Goal: Task Accomplishment & Management: Complete application form

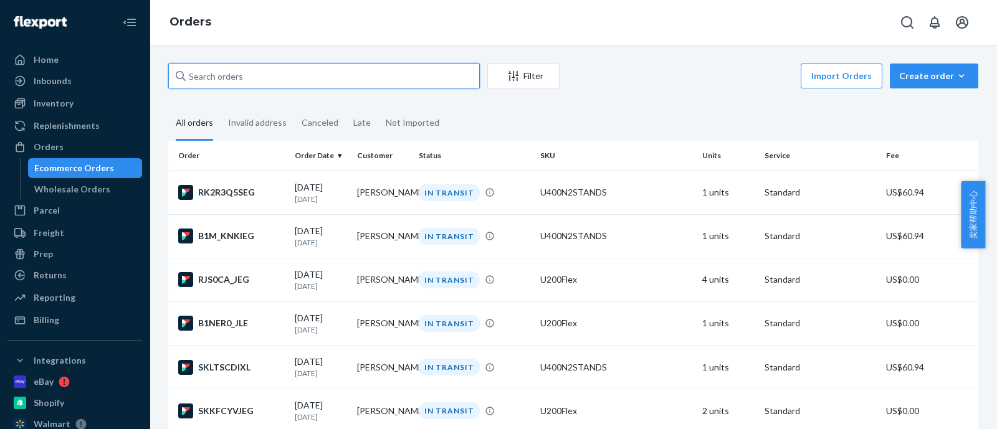
click at [408, 69] on input "text" at bounding box center [324, 76] width 312 height 25
paste input "#RYGJKNUKGL"
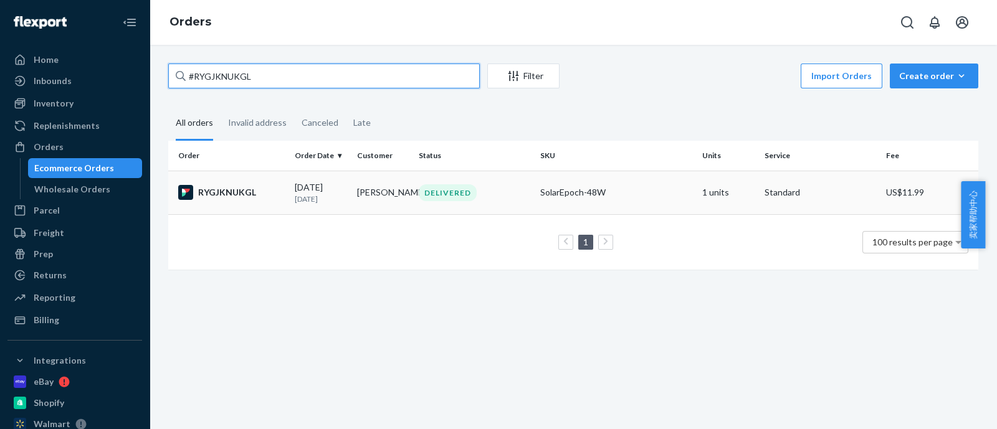
type input "#RYGJKNUKGL"
click at [362, 198] on td "Matthew P Schutte" at bounding box center [383, 193] width 62 height 44
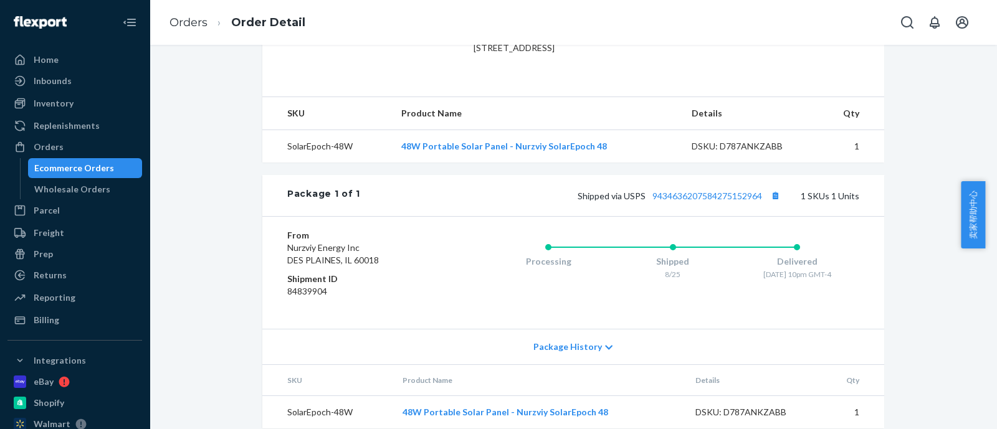
scroll to position [396, 0]
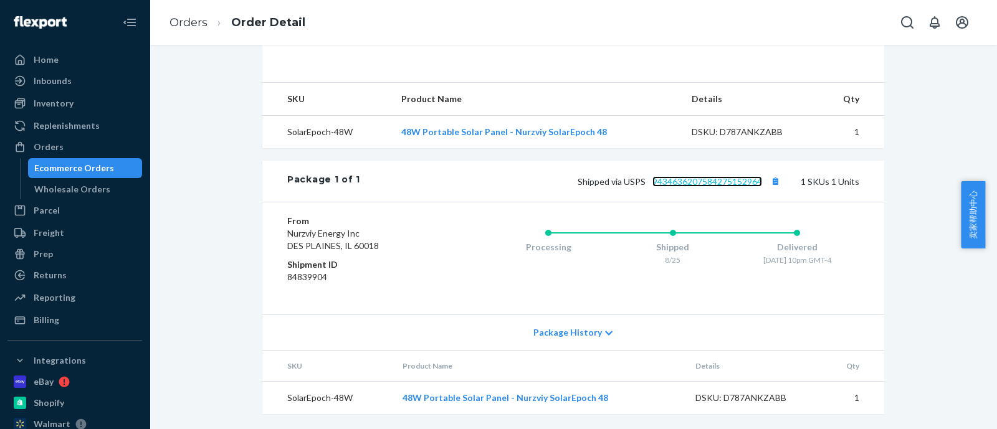
click at [714, 182] on link "9434636207584275152964" at bounding box center [708, 181] width 110 height 11
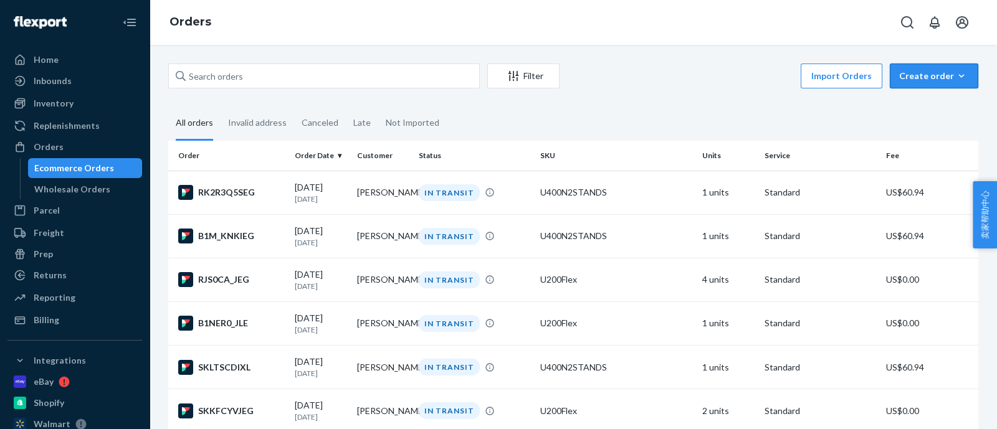
click at [936, 73] on div "Create order" at bounding box center [934, 76] width 70 height 12
click at [920, 102] on span "Ecommerce order" at bounding box center [941, 106] width 77 height 9
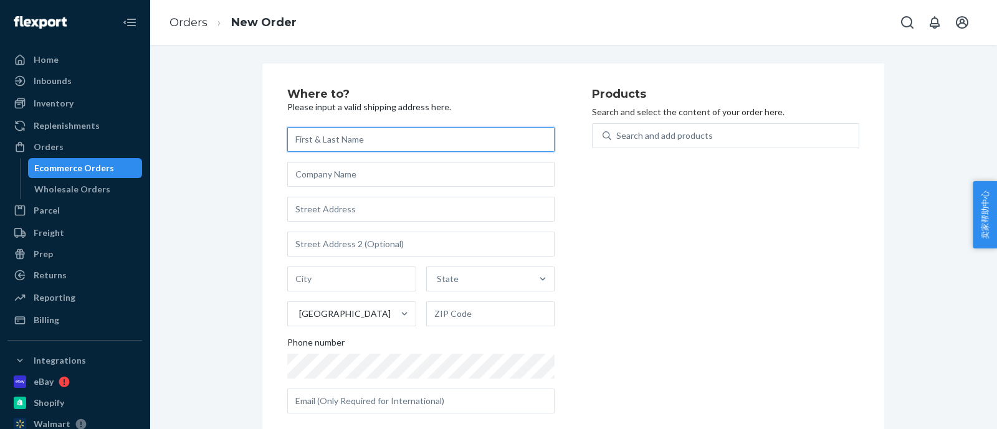
click at [375, 142] on input "text" at bounding box center [420, 139] width 267 height 25
paste input "[PERSON_NAME]"
type input "[PERSON_NAME]"
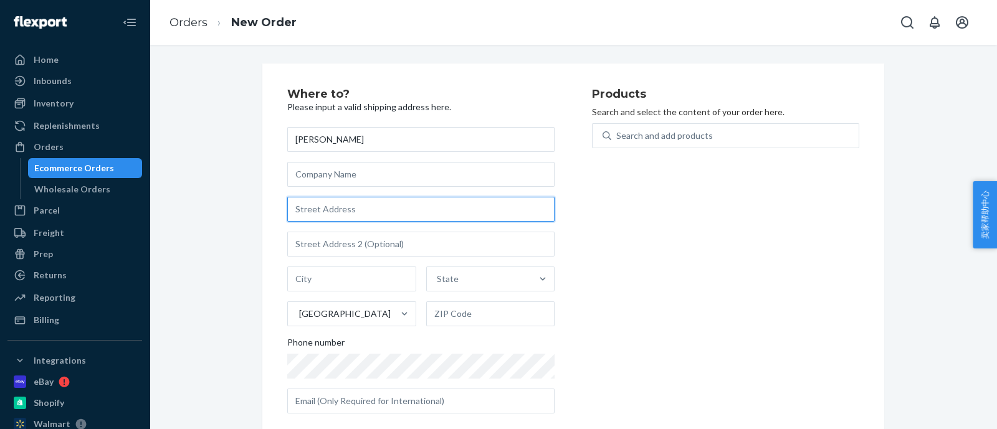
click at [337, 212] on input "text" at bounding box center [420, 209] width 267 height 25
paste input "[STREET_ADDRESS]"
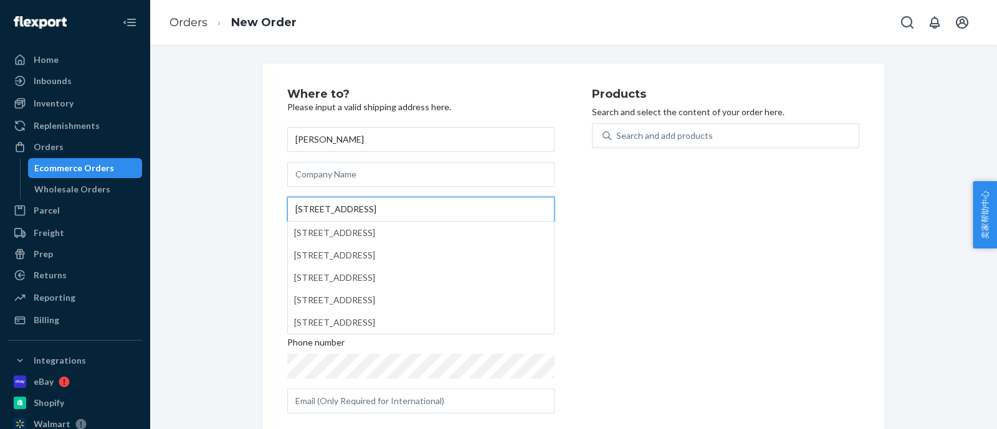
type input "[STREET_ADDRESS]"
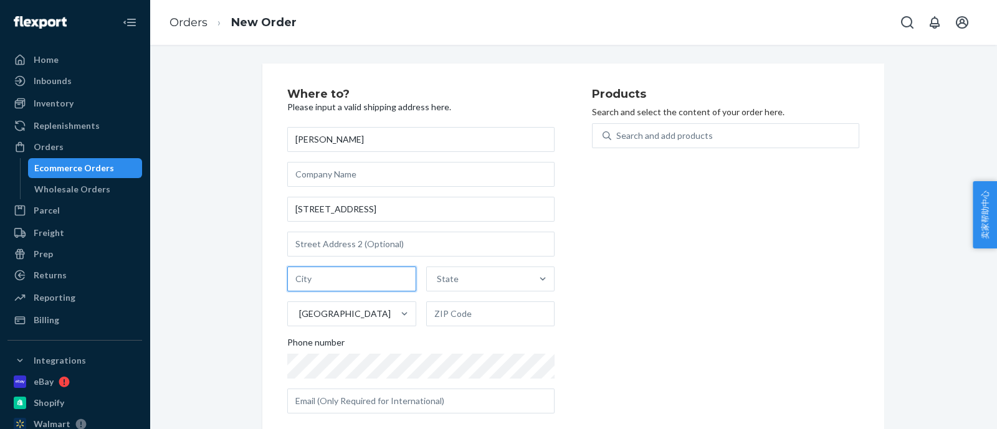
click at [375, 288] on input "text" at bounding box center [351, 279] width 129 height 25
paste input "PRINEVILLE"
type input "PRINEVILLE"
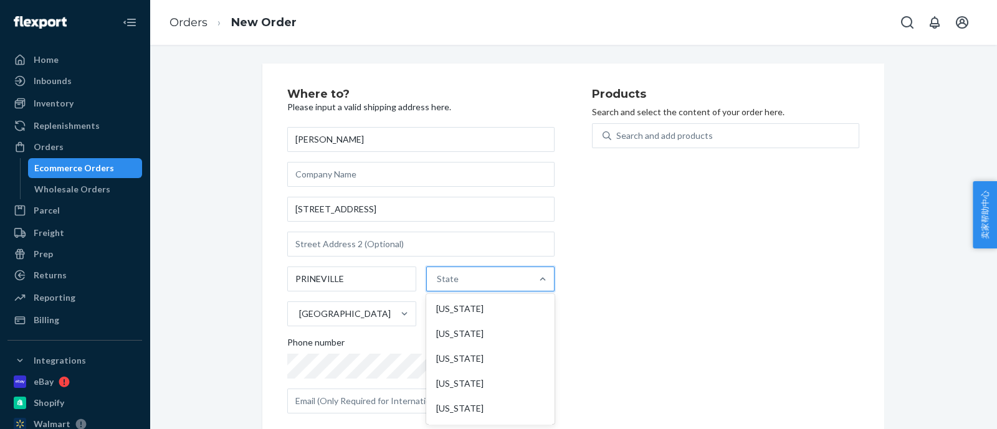
click at [455, 277] on div "State" at bounding box center [479, 279] width 105 height 25
click at [438, 277] on input "option [US_STATE] focused, 1 of 59. 59 results available. Use Up and Down to ch…" at bounding box center [437, 279] width 1 height 12
type input "O"
click at [485, 284] on div "State" at bounding box center [479, 279] width 105 height 25
click at [438, 284] on input "0 results available. Select is focused ,type to refine list, press Down to open…" at bounding box center [437, 279] width 1 height 12
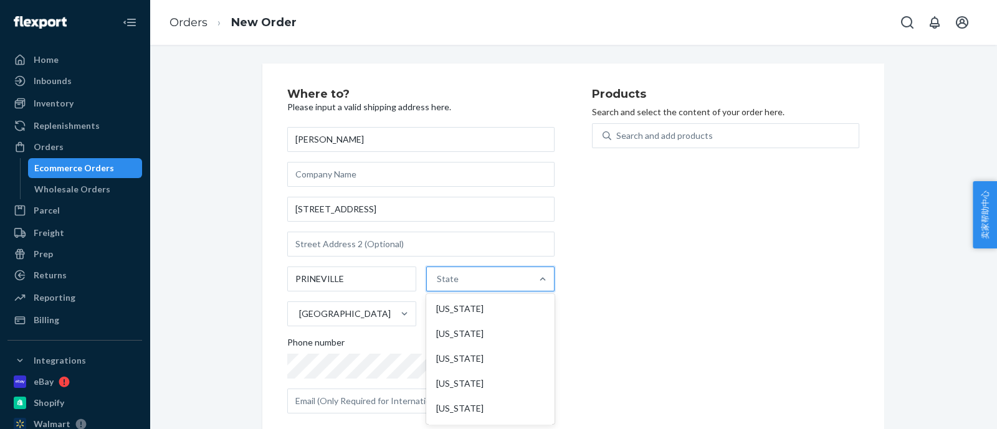
paste input "[US_STATE]"
type input "[US_STATE]"
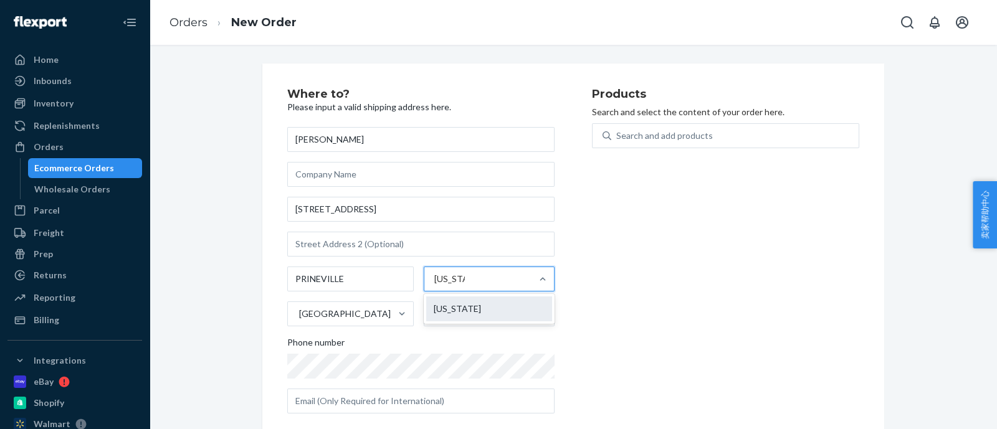
click at [500, 309] on div "[US_STATE]" at bounding box center [489, 309] width 126 height 25
click at [465, 285] on input "[US_STATE]" at bounding box center [449, 279] width 31 height 12
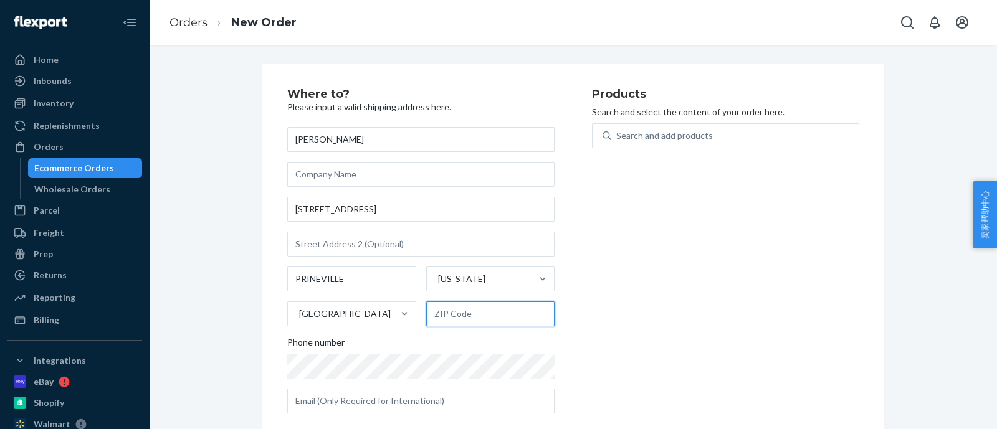
click at [491, 310] on input "text" at bounding box center [490, 314] width 129 height 25
paste input "97754"
type input "97754"
click at [689, 141] on div "Search and add products" at bounding box center [664, 136] width 97 height 12
click at [618, 141] on input "Search and add products" at bounding box center [616, 136] width 1 height 12
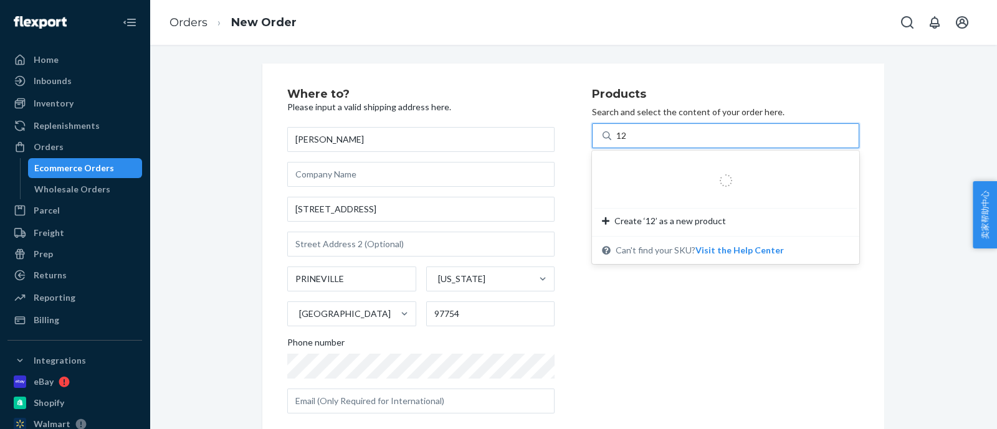
type input "120"
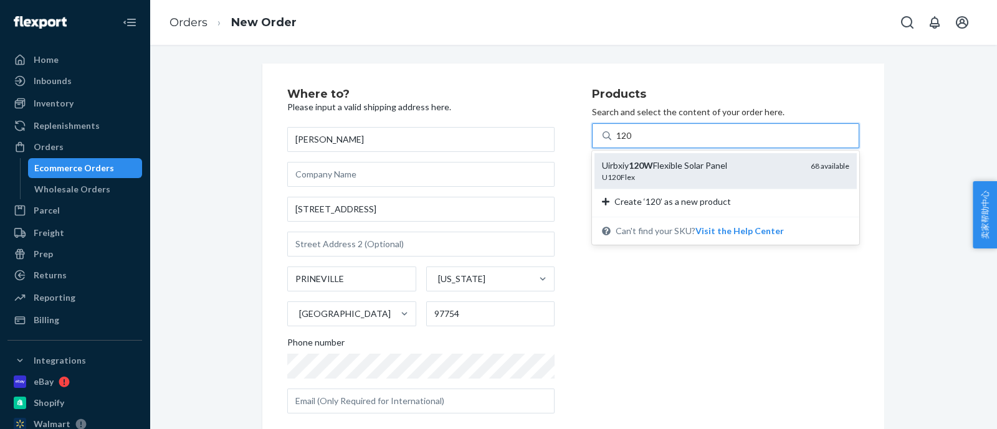
click at [718, 163] on div "Uirbxiy 120W Flexible Solar Panel" at bounding box center [701, 166] width 199 height 12
click at [633, 142] on input "120" at bounding box center [624, 136] width 16 height 12
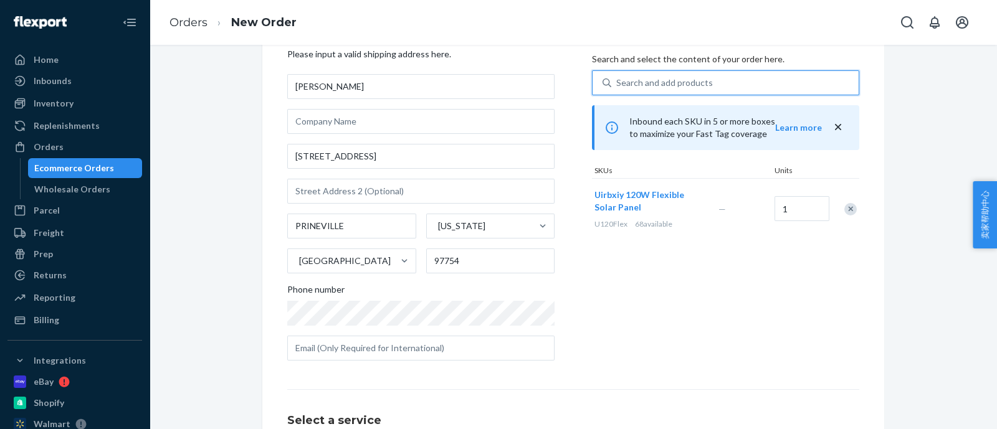
scroll to position [77, 0]
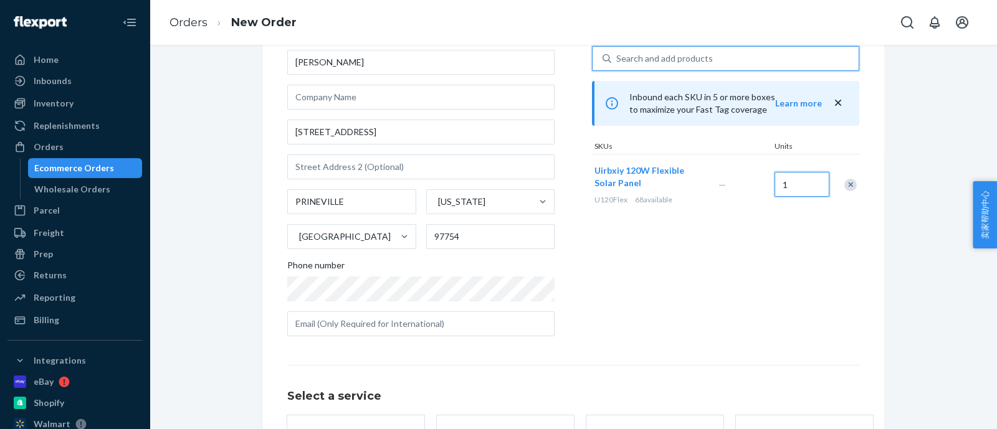
click at [784, 183] on input "1" at bounding box center [802, 184] width 55 height 25
type input "3"
click at [760, 276] on div "Products Search and select the content of your order here. Search and add produ…" at bounding box center [725, 178] width 267 height 335
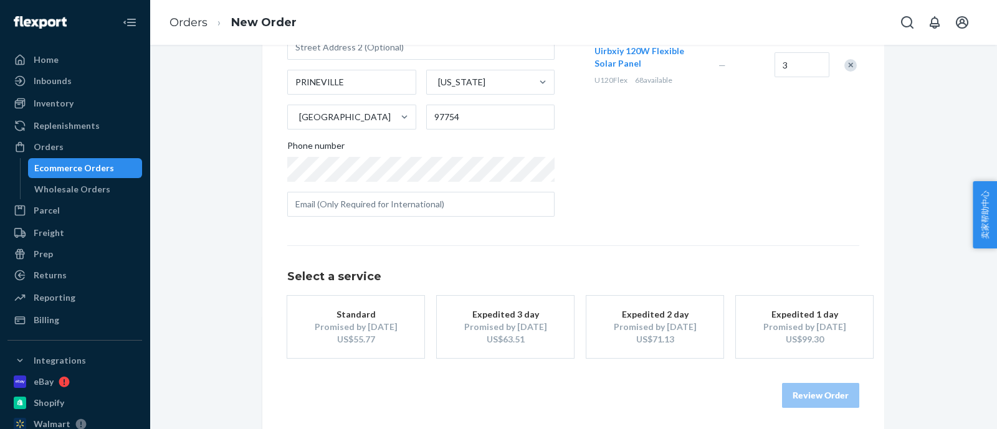
scroll to position [199, 0]
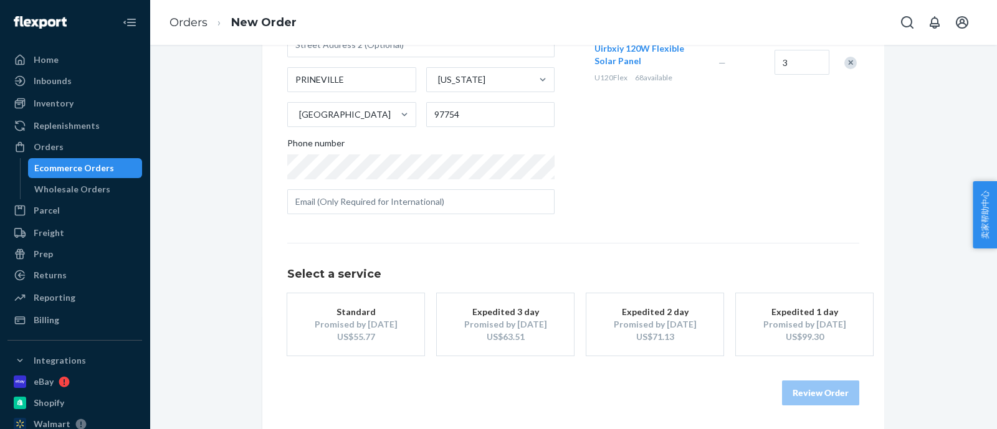
click at [366, 331] on div "US$55.77" at bounding box center [356, 337] width 100 height 12
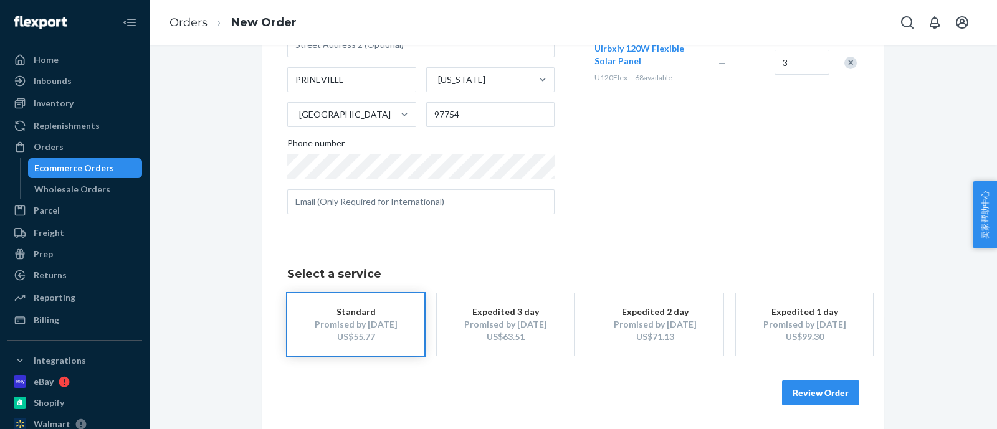
click at [813, 384] on button "Review Order" at bounding box center [820, 393] width 77 height 25
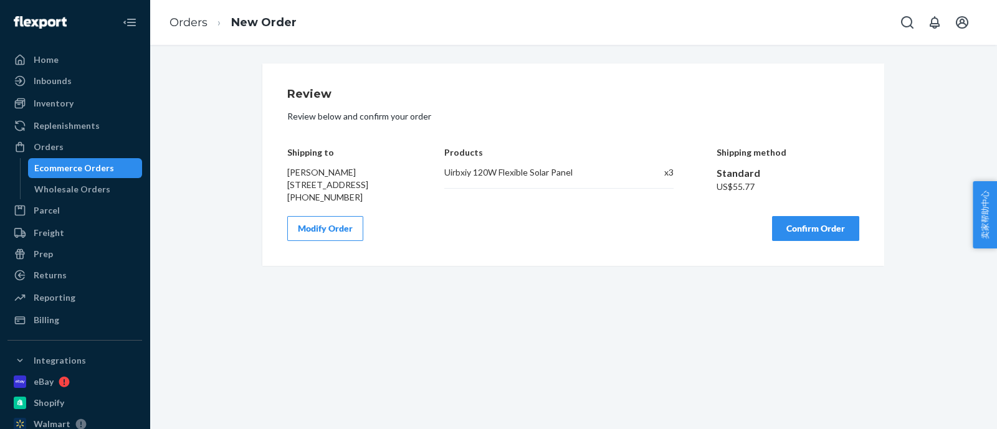
click at [817, 239] on button "Confirm Order" at bounding box center [815, 228] width 87 height 25
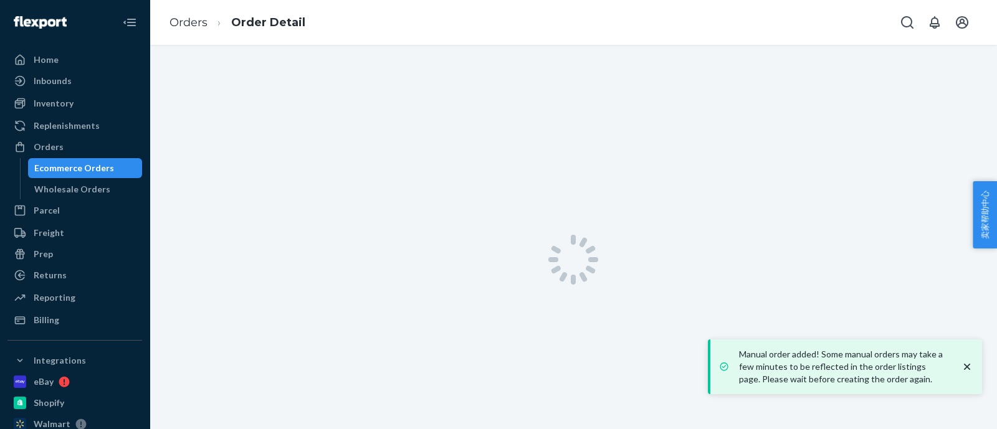
click at [964, 361] on icon "close toast" at bounding box center [967, 367] width 12 height 12
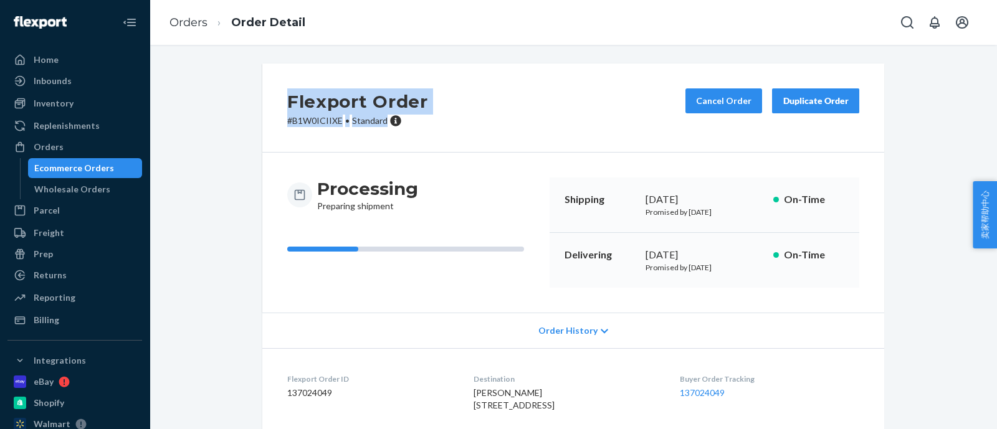
drag, startPoint x: 380, startPoint y: 120, endPoint x: 275, endPoint y: 113, distance: 105.6
click at [275, 113] on div "Flexport Order # B1W0ICIIXE • Standard Cancel Order Duplicate Order" at bounding box center [573, 108] width 622 height 89
click at [294, 129] on div "Flexport Order # B1W0ICIIXE • Standard Cancel Order Duplicate Order" at bounding box center [573, 108] width 622 height 89
drag, startPoint x: 277, startPoint y: 116, endPoint x: 381, endPoint y: 120, distance: 103.6
click at [381, 120] on div "Flexport Order # B1W0ICIIXE • Standard Cancel Order Duplicate Order" at bounding box center [573, 108] width 622 height 89
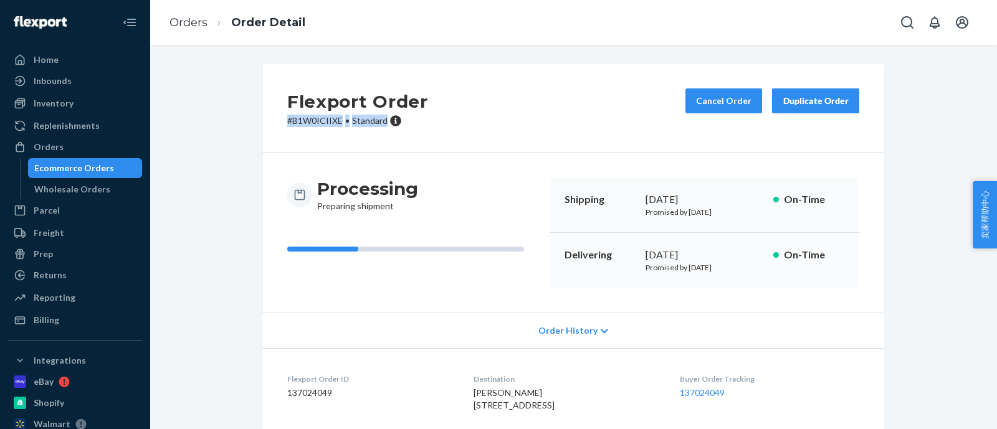
copy p "# B1W0ICIIXE • Standard"
click at [107, 166] on div "Ecommerce Orders" at bounding box center [74, 168] width 80 height 12
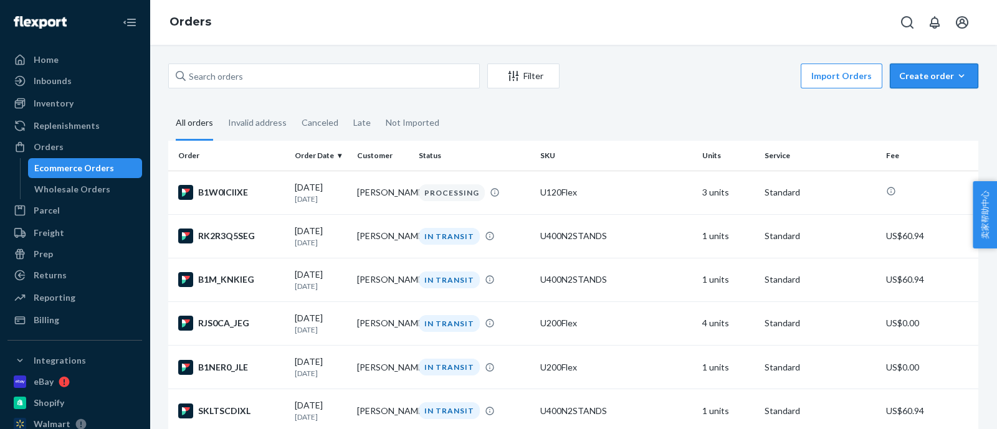
click at [956, 79] on icon "button" at bounding box center [962, 76] width 12 height 12
click at [932, 107] on span "Ecommerce order" at bounding box center [941, 106] width 77 height 9
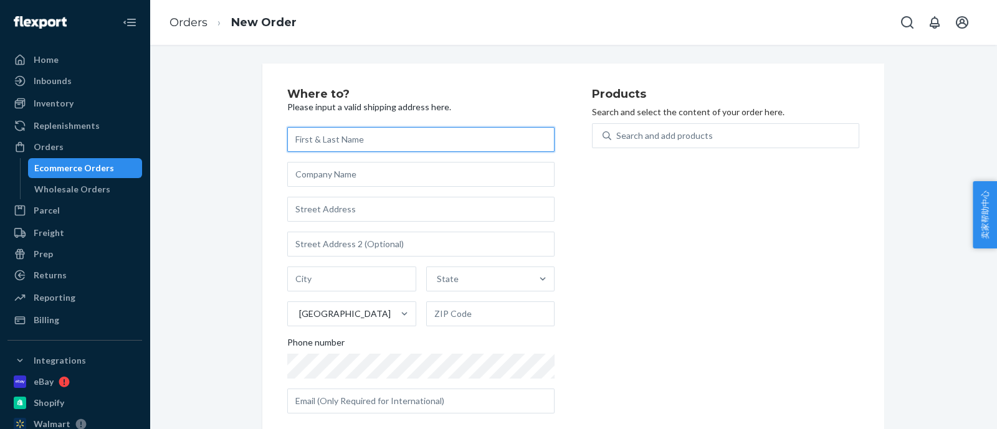
click at [403, 129] on input "text" at bounding box center [420, 139] width 267 height 25
paste input "[PERSON_NAME]"
type input "[PERSON_NAME]"
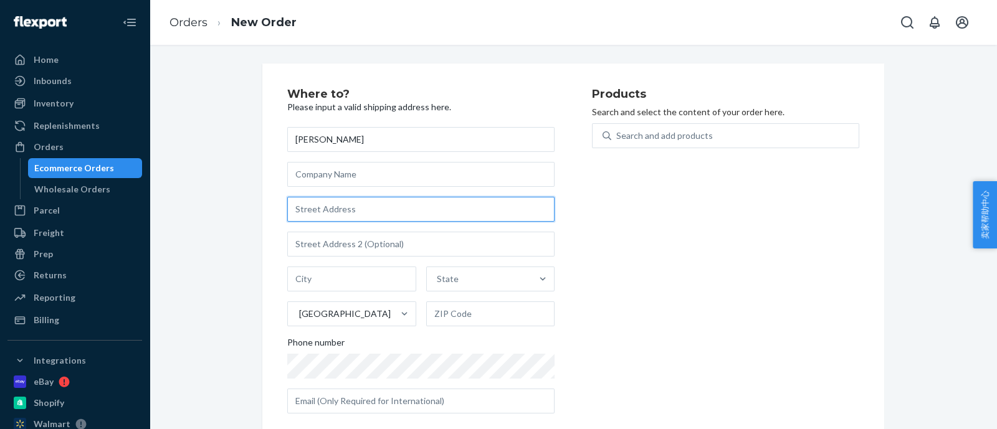
click at [371, 209] on input "text" at bounding box center [420, 209] width 267 height 25
paste input "[STREET_ADDRESS][PERSON_NAME]"
type input "[STREET_ADDRESS][PERSON_NAME]"
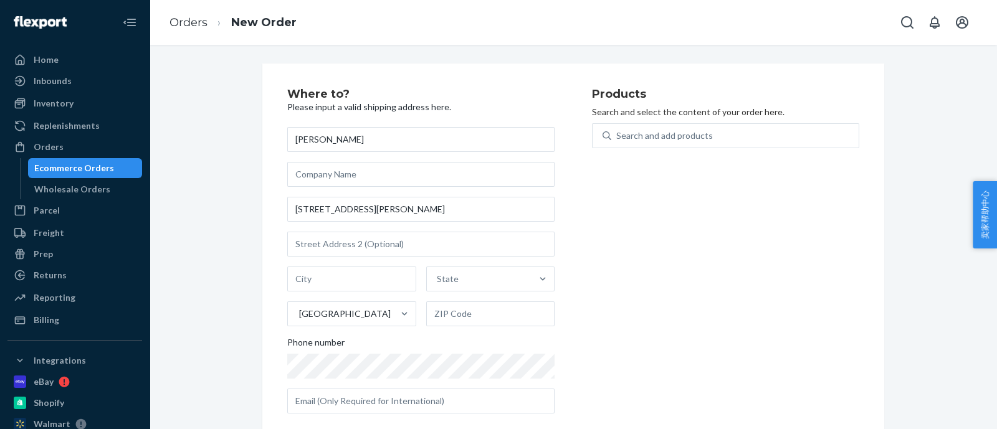
click at [658, 262] on div "Products Search and select the content of your order here. Search and add produ…" at bounding box center [725, 256] width 267 height 335
click at [447, 237] on input "text" at bounding box center [420, 244] width 267 height 25
paste input "Apartment"
type input "Apartment"
click at [328, 279] on input "text" at bounding box center [351, 279] width 129 height 25
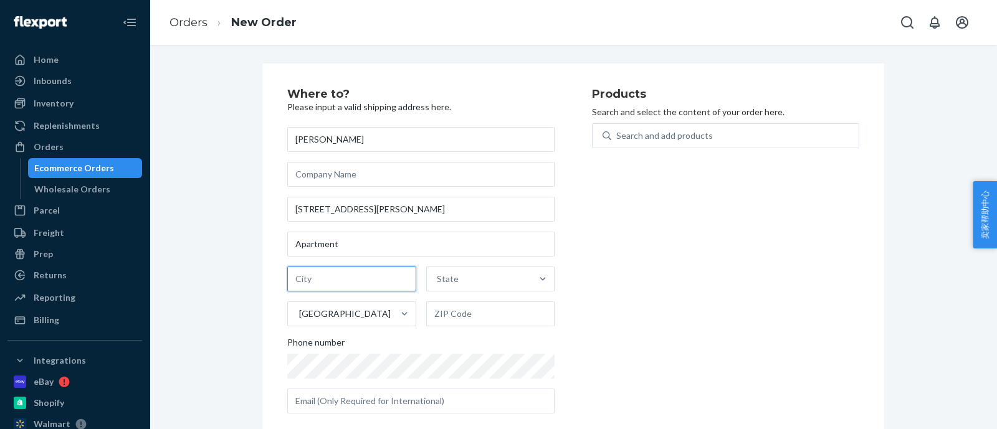
paste input "KENNESAW"
type input "KENNESAW"
click at [461, 273] on div "State" at bounding box center [479, 279] width 105 height 25
click at [438, 273] on input "State" at bounding box center [437, 279] width 1 height 12
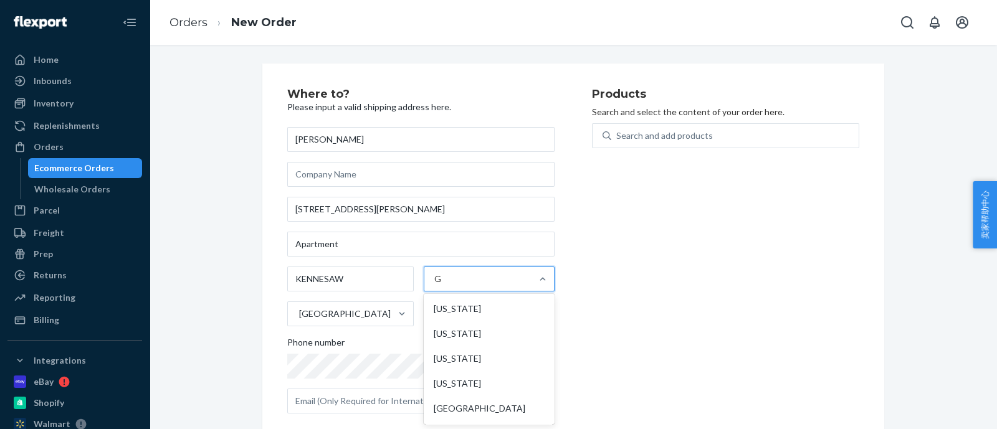
type input "GA"
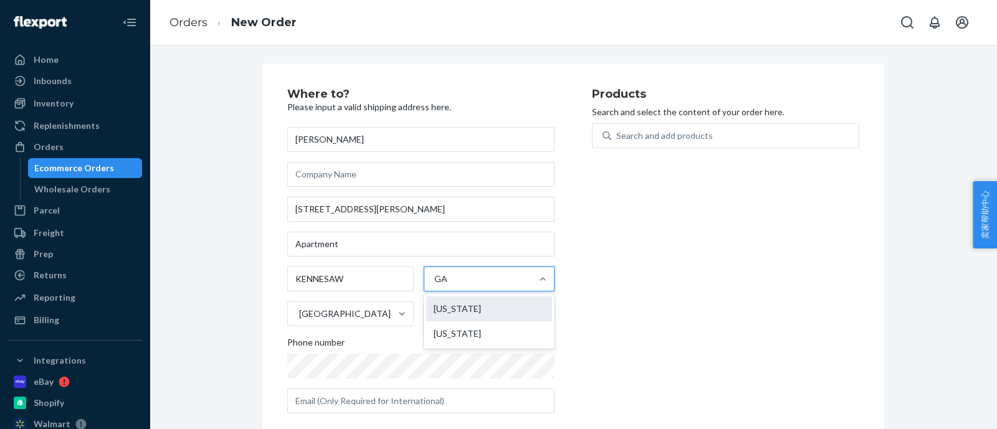
click at [434, 308] on div "[US_STATE]" at bounding box center [489, 309] width 126 height 25
click at [434, 285] on input "GA" at bounding box center [441, 279] width 14 height 12
click at [486, 322] on input "text" at bounding box center [490, 314] width 129 height 25
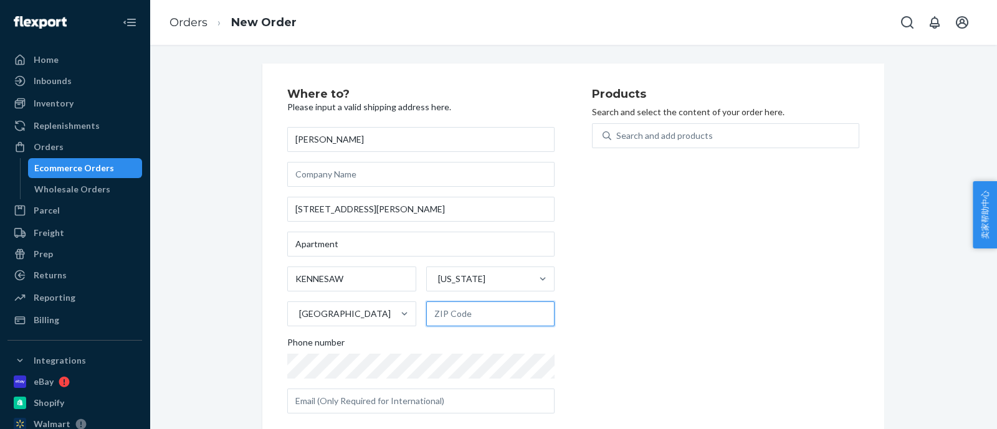
paste input "30144-5257"
type input "30144-5257"
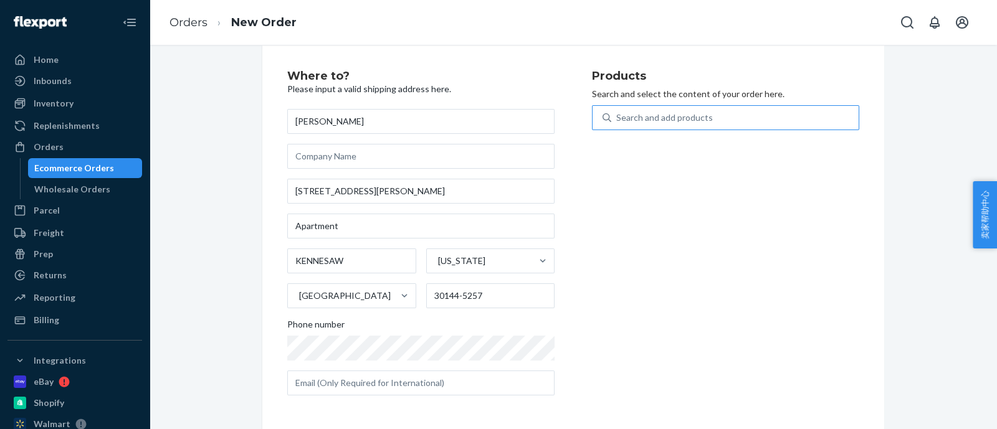
click at [659, 112] on div "Search and add products" at bounding box center [664, 118] width 97 height 12
click at [618, 112] on input "Search and add products" at bounding box center [616, 118] width 1 height 12
type input "400"
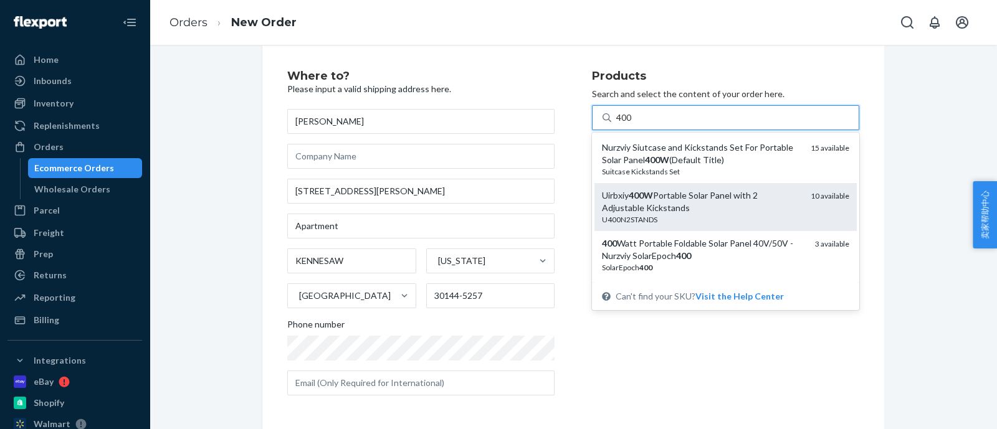
click at [688, 198] on div "Uirbxiy 400W Portable Solar Panel with 2 Adjustable Kickstands" at bounding box center [701, 201] width 199 height 25
click at [633, 124] on input "400" at bounding box center [624, 118] width 16 height 12
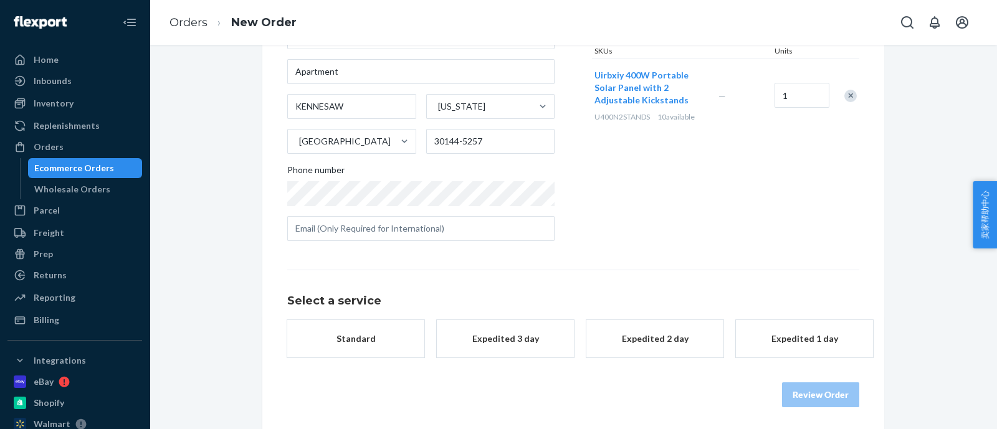
scroll to position [175, 0]
click at [374, 333] on div "Standard" at bounding box center [356, 337] width 100 height 12
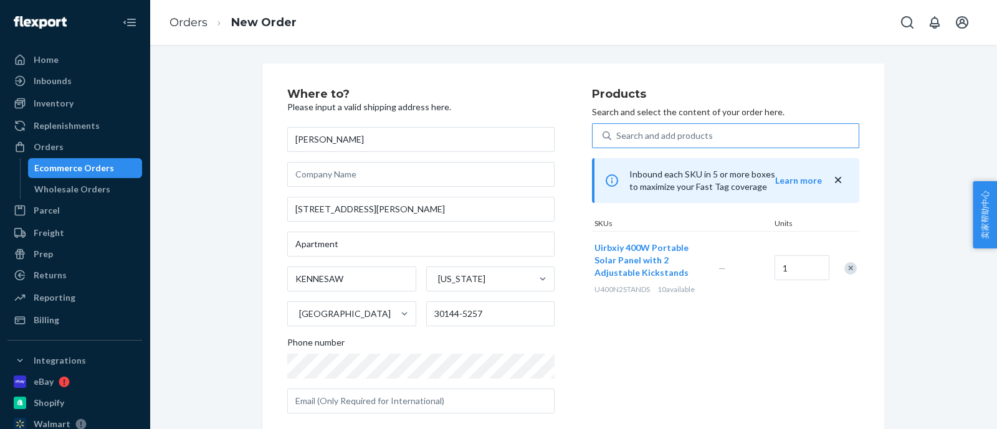
scroll to position [199, 0]
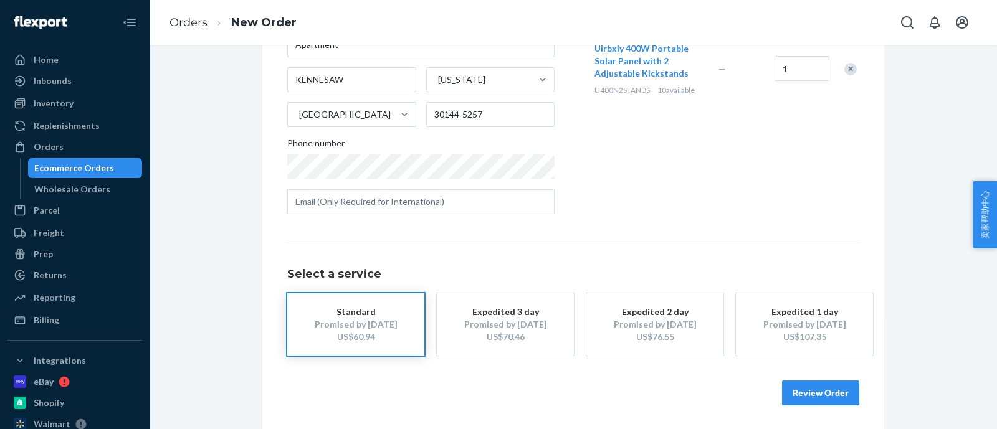
click at [787, 384] on button "Review Order" at bounding box center [820, 393] width 77 height 25
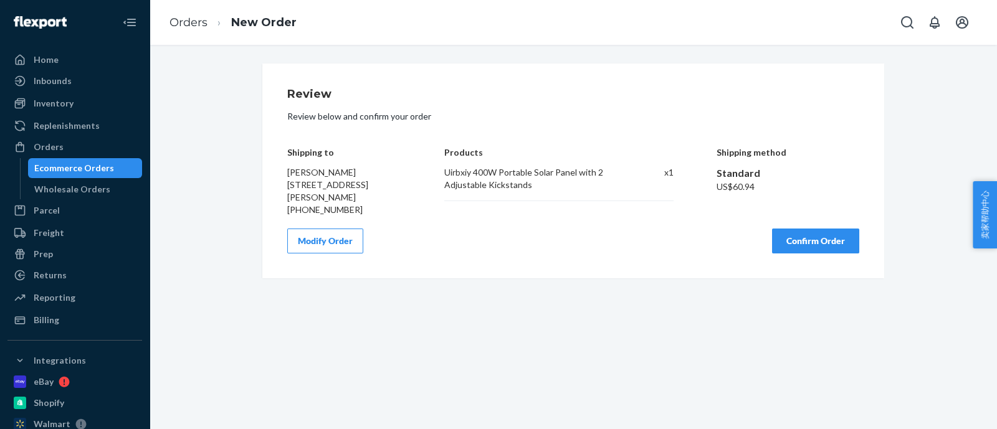
click at [795, 247] on button "Confirm Order" at bounding box center [815, 241] width 87 height 25
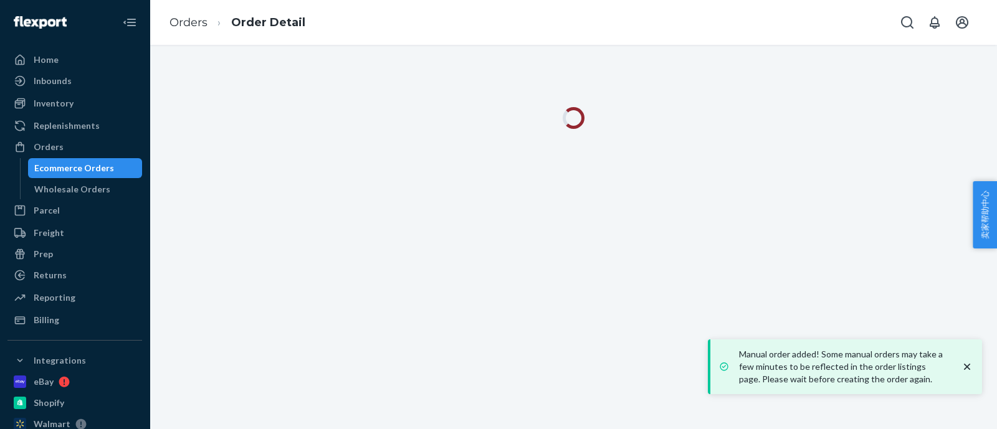
click at [967, 368] on icon "close toast" at bounding box center [967, 367] width 6 height 6
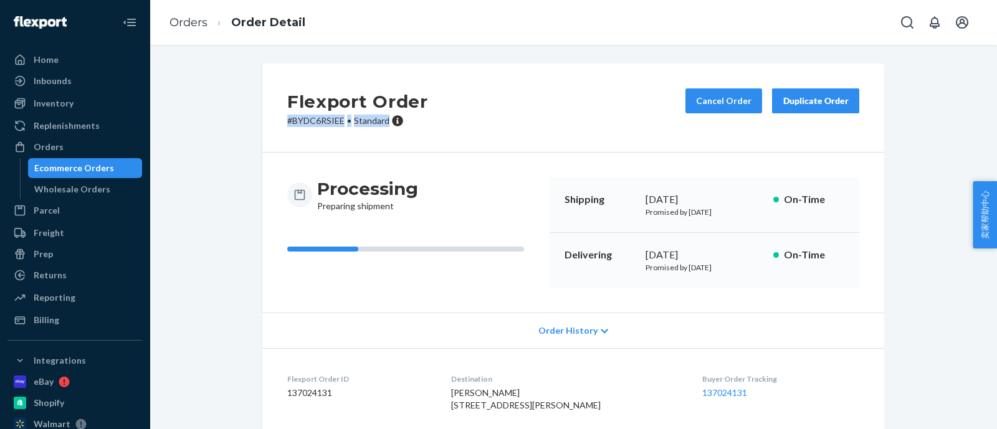
drag, startPoint x: 280, startPoint y: 125, endPoint x: 382, endPoint y: 120, distance: 102.4
click at [382, 120] on div "Flexport Order # BYDC6RSIEE • Standard Cancel Order Duplicate Order" at bounding box center [573, 108] width 622 height 89
copy p "# BYDC6RSIEE • Standard"
drag, startPoint x: 74, startPoint y: 160, endPoint x: 74, endPoint y: 181, distance: 20.6
click at [74, 160] on div "Ecommerce Orders" at bounding box center [85, 168] width 112 height 17
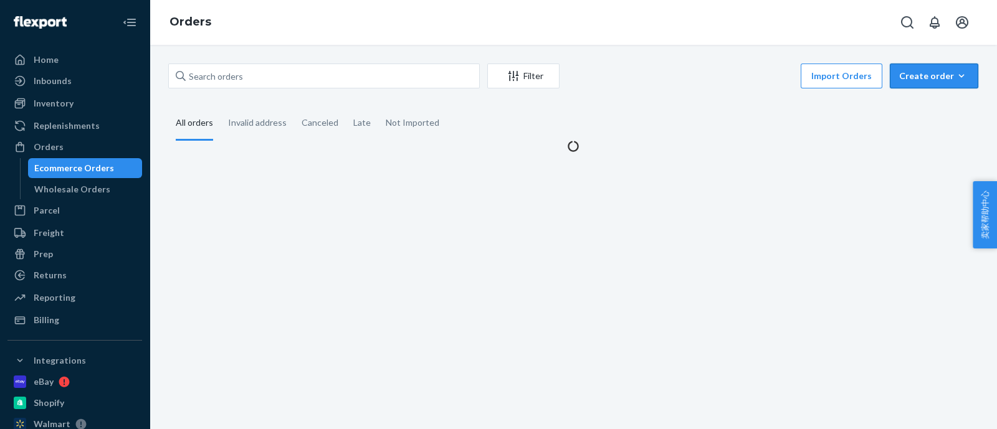
click at [937, 76] on div "Create order" at bounding box center [934, 76] width 70 height 12
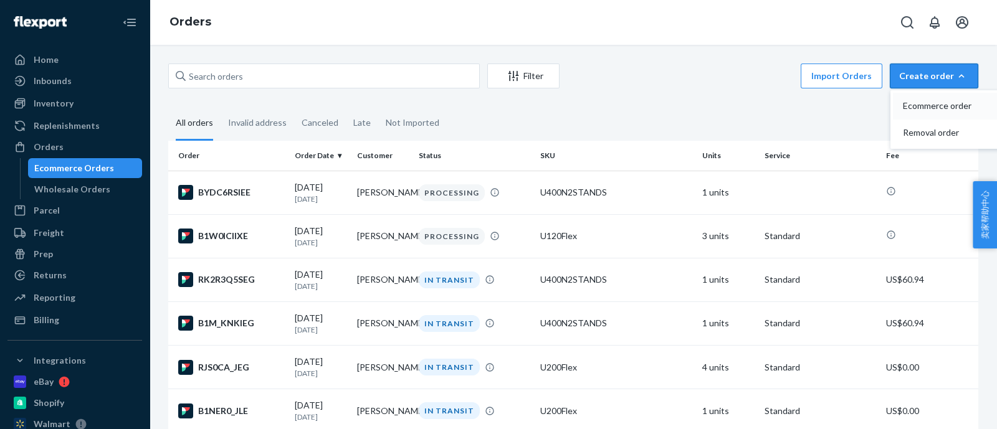
click at [919, 108] on span "Ecommerce order" at bounding box center [941, 106] width 77 height 9
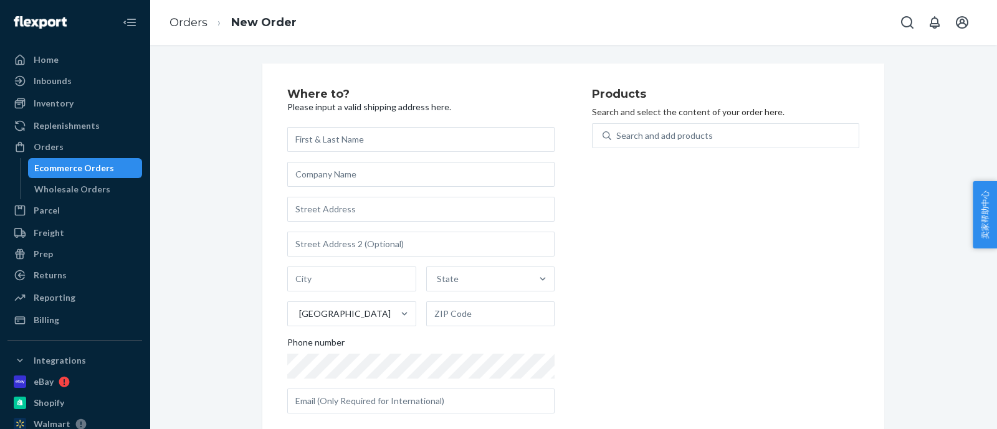
click at [350, 150] on input "text" at bounding box center [420, 139] width 267 height 25
type input "[PERSON_NAME]"
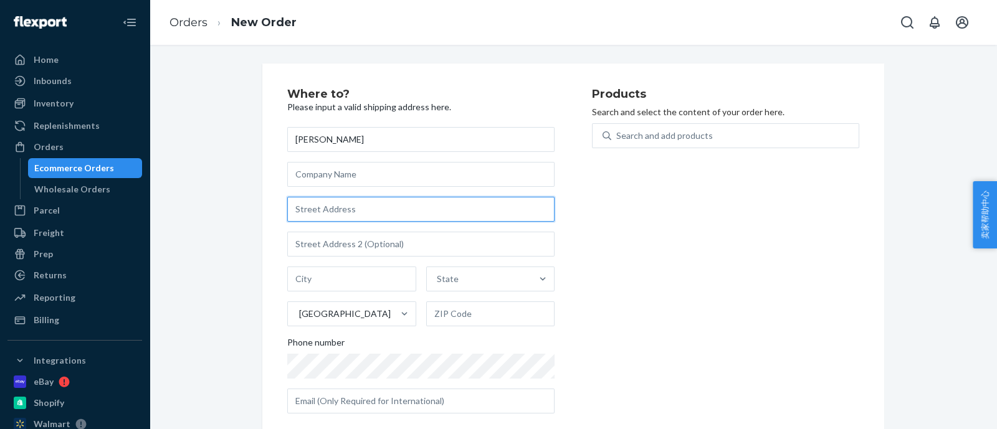
click at [353, 203] on input "text" at bounding box center [420, 209] width 267 height 25
paste input "[STREET_ADDRESS]"
type input "[STREET_ADDRESS]"
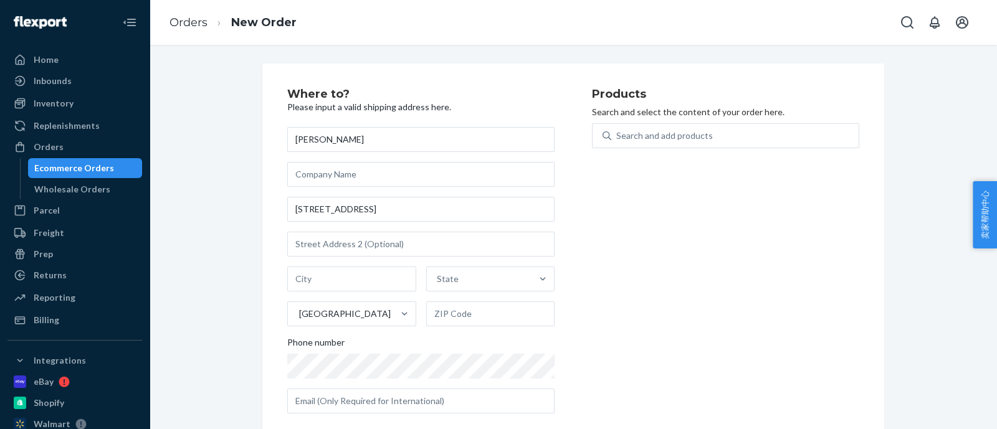
click at [623, 227] on div "Products Search and select the content of your order here. Search and add produ…" at bounding box center [725, 256] width 267 height 335
click at [349, 276] on input "text" at bounding box center [351, 279] width 129 height 25
paste input "[GEOGRAPHIC_DATA][PERSON_NAME]"
type input "[GEOGRAPHIC_DATA][PERSON_NAME]"
click at [473, 282] on div "State" at bounding box center [479, 279] width 105 height 25
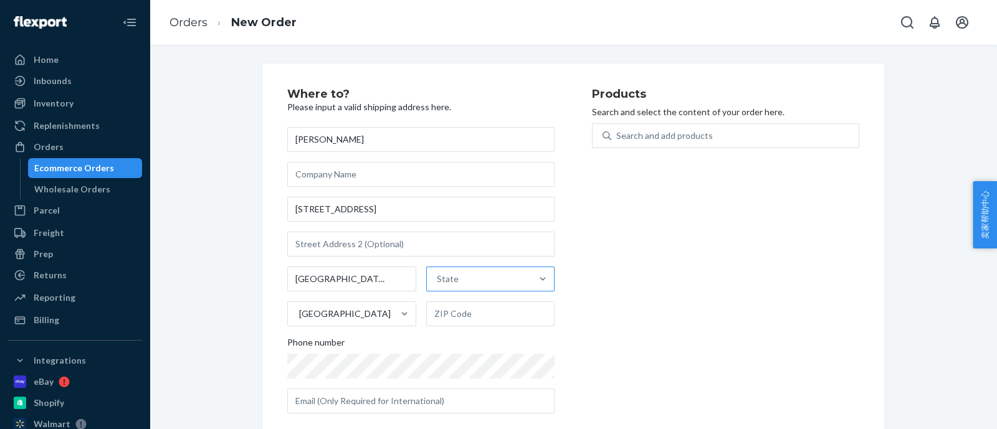
click at [438, 282] on input "State" at bounding box center [437, 279] width 1 height 12
paste input "CA"
type input "CA"
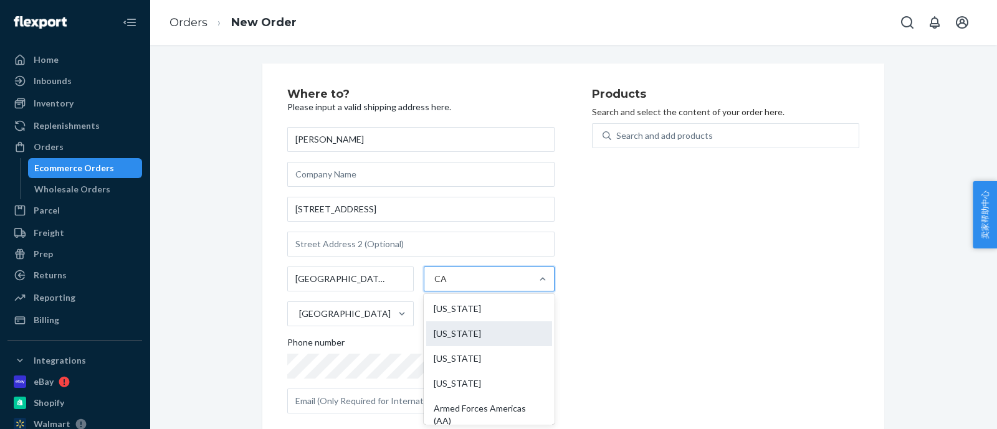
click at [521, 332] on div "[US_STATE]" at bounding box center [489, 334] width 126 height 25
click at [448, 285] on input "CA" at bounding box center [440, 279] width 13 height 12
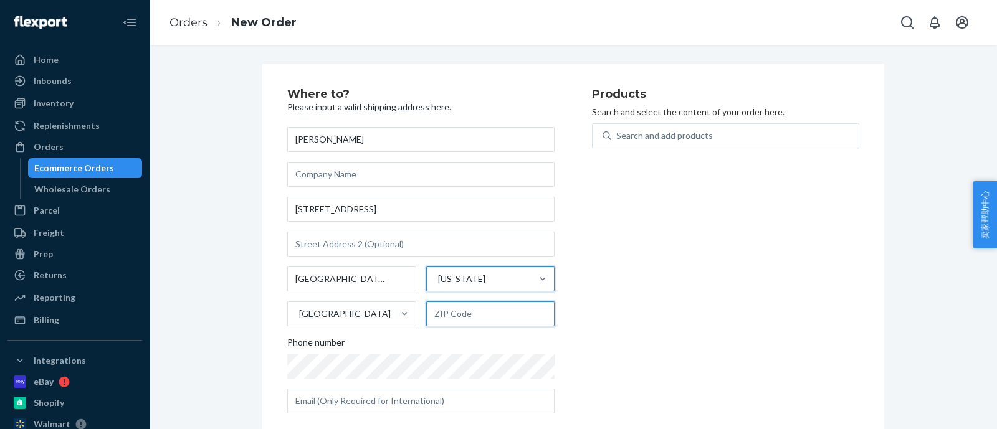
click at [449, 319] on input "text" at bounding box center [490, 314] width 129 height 25
paste input "95148"
type input "95148"
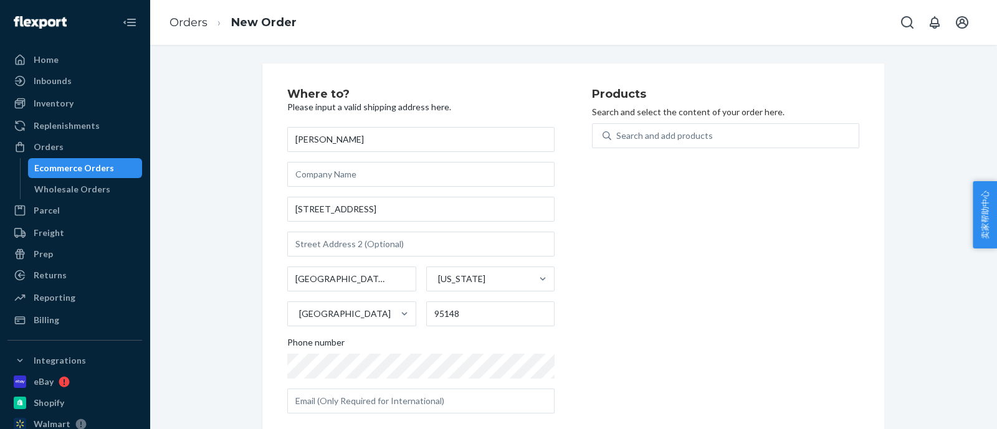
click at [633, 312] on div "Products Search and select the content of your order here. Search and add produ…" at bounding box center [725, 256] width 267 height 335
click at [679, 297] on div "Products Search and select the content of your order here. Search and add produ…" at bounding box center [725, 256] width 267 height 335
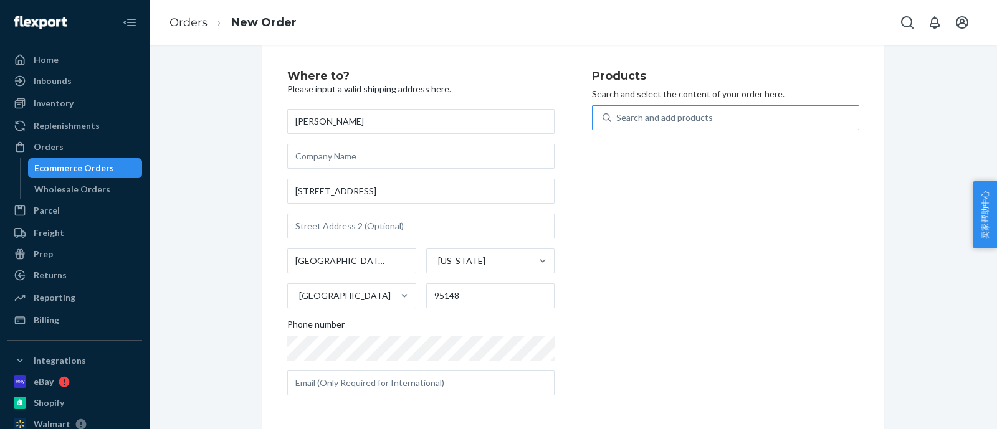
click at [651, 112] on div "Search and add products" at bounding box center [664, 118] width 97 height 12
click at [618, 112] on input "Search and add products" at bounding box center [616, 118] width 1 height 12
type input "400"
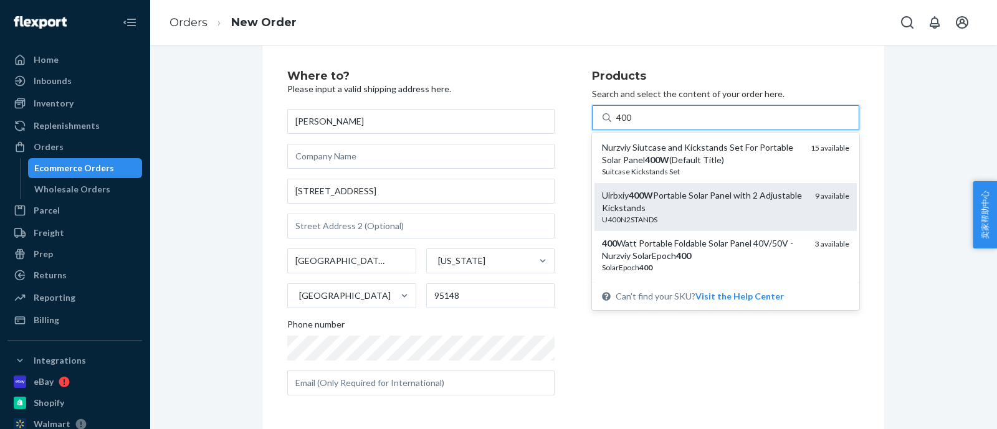
click at [673, 198] on div "Uirbxiy 400W Portable Solar Panel with 2 Adjustable Kickstands" at bounding box center [703, 201] width 203 height 25
click at [633, 124] on input "400" at bounding box center [624, 118] width 16 height 12
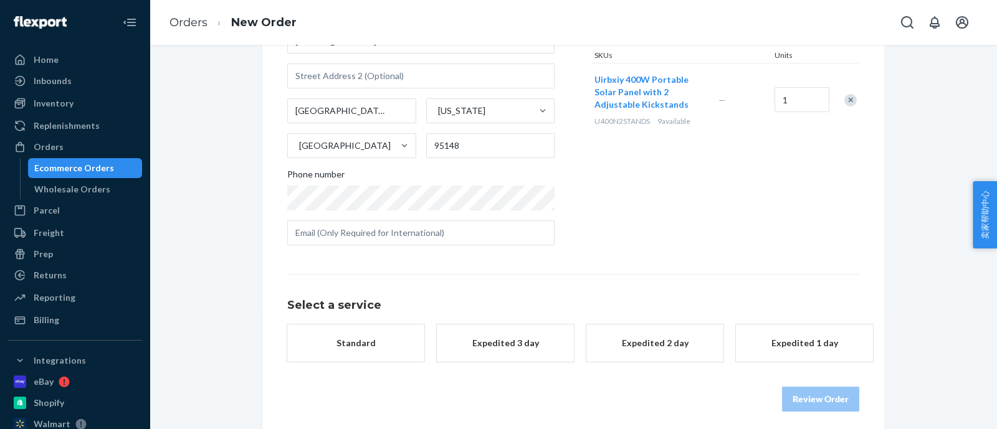
scroll to position [175, 0]
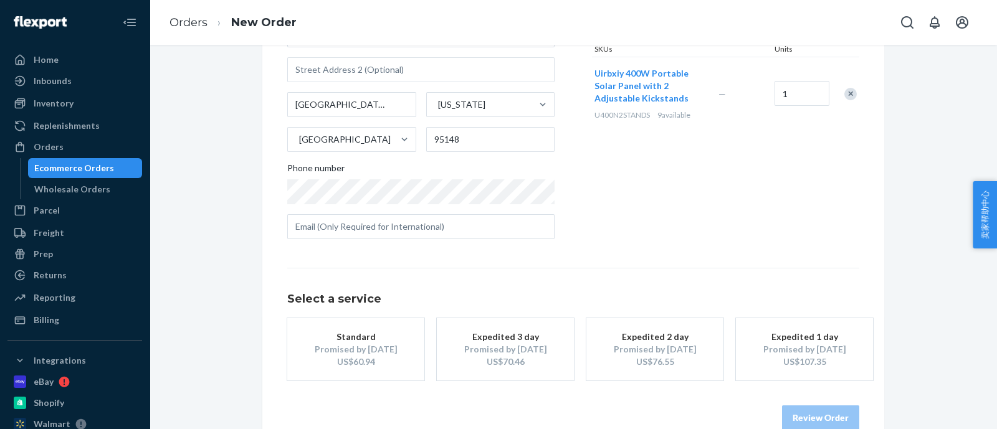
click at [367, 356] on div "US$60.94" at bounding box center [356, 362] width 100 height 12
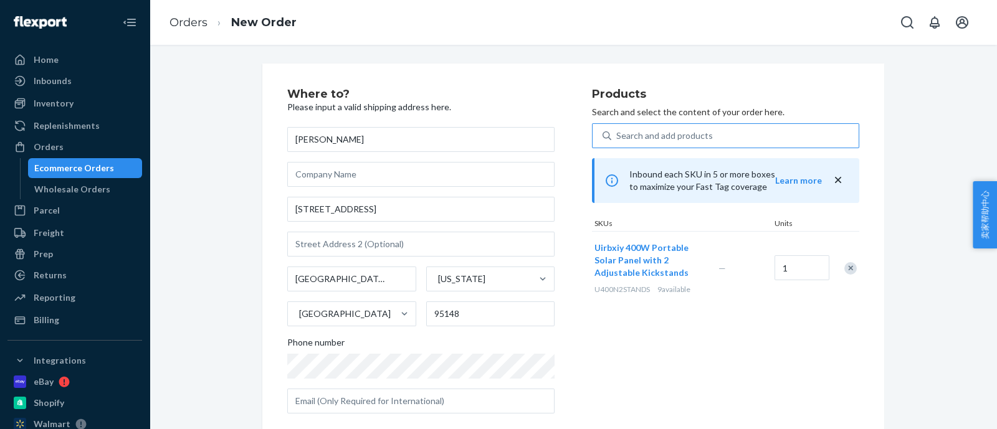
scroll to position [199, 0]
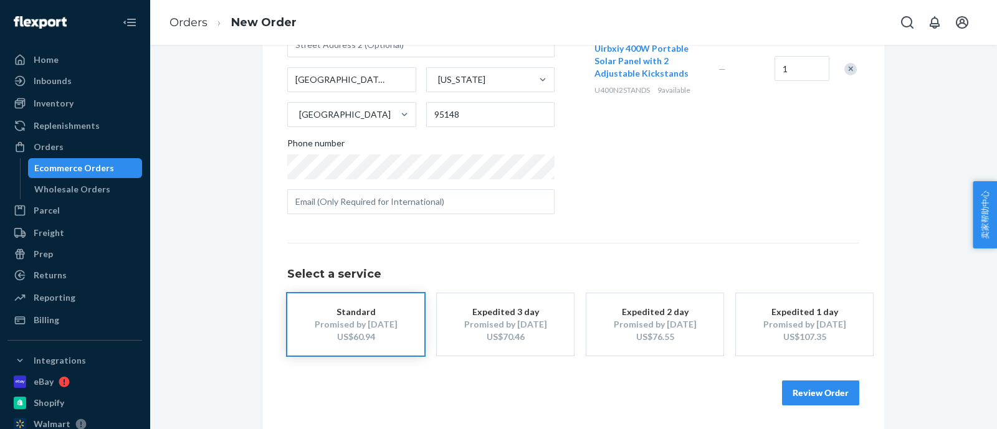
click at [822, 388] on button "Review Order" at bounding box center [820, 393] width 77 height 25
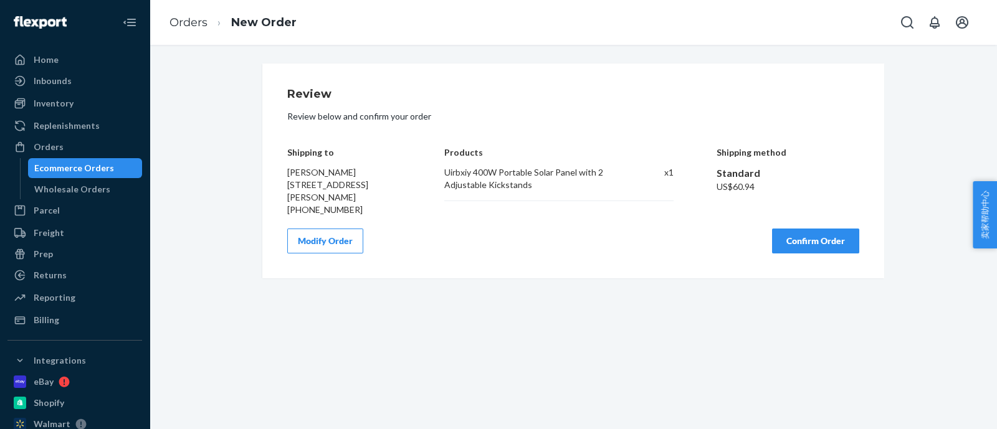
scroll to position [0, 0]
click at [808, 237] on button "Confirm Order" at bounding box center [815, 241] width 87 height 25
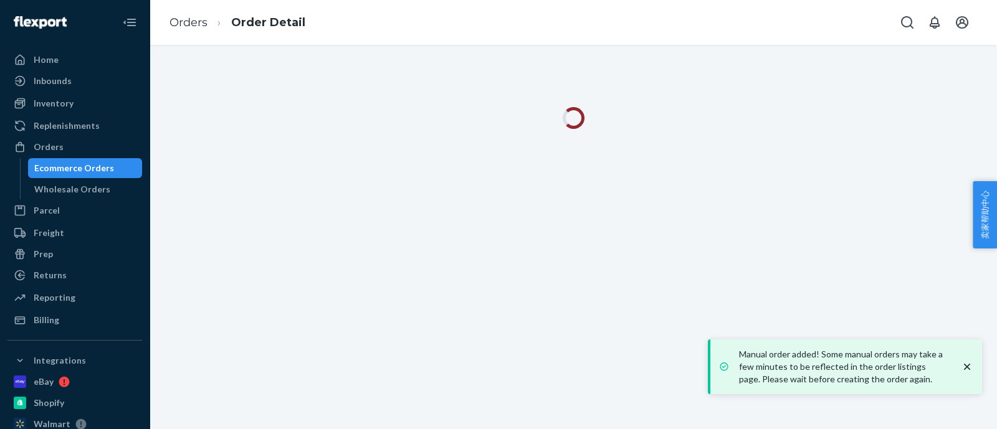
click at [967, 371] on icon "close toast" at bounding box center [967, 367] width 12 height 12
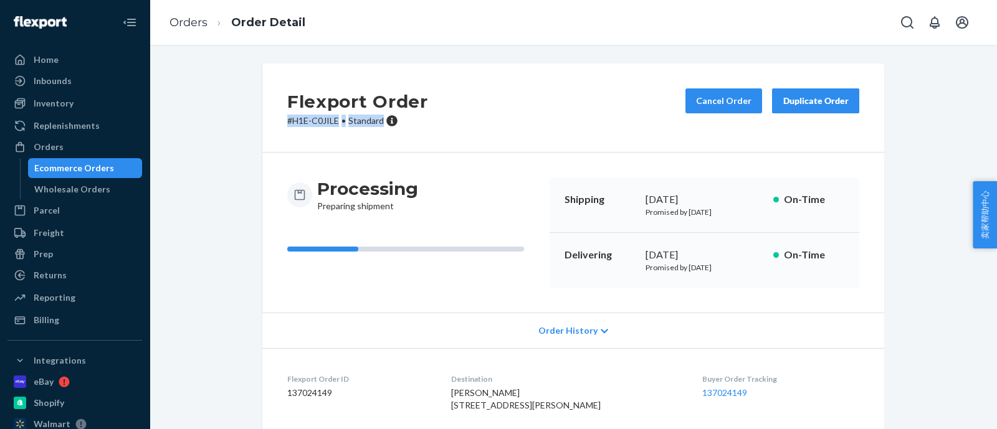
drag, startPoint x: 282, startPoint y: 125, endPoint x: 376, endPoint y: 123, distance: 94.1
click at [376, 123] on p "# H1E-C0JILE • Standard" at bounding box center [357, 121] width 141 height 12
copy p "# H1E-C0JILE • Standard"
click at [127, 168] on div "Ecommerce Orders" at bounding box center [85, 168] width 112 height 17
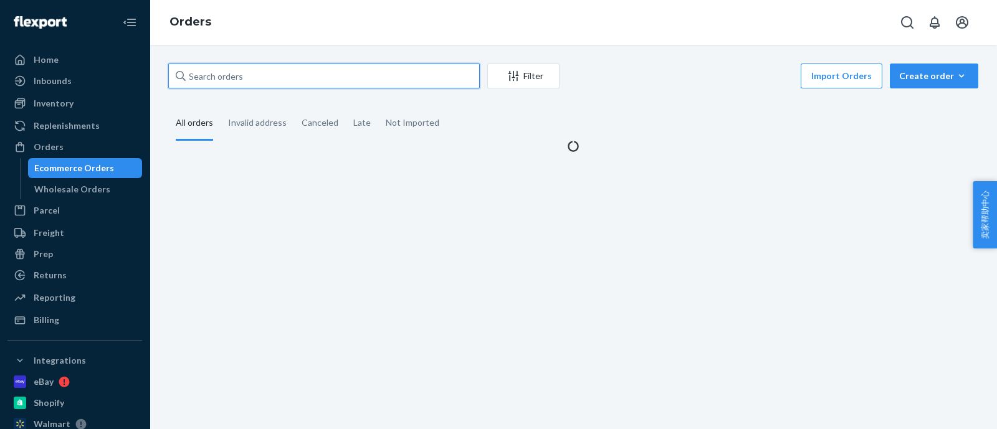
click at [326, 76] on input "text" at bounding box center [324, 76] width 312 height 25
paste input "#RK2R3Q5SEG"
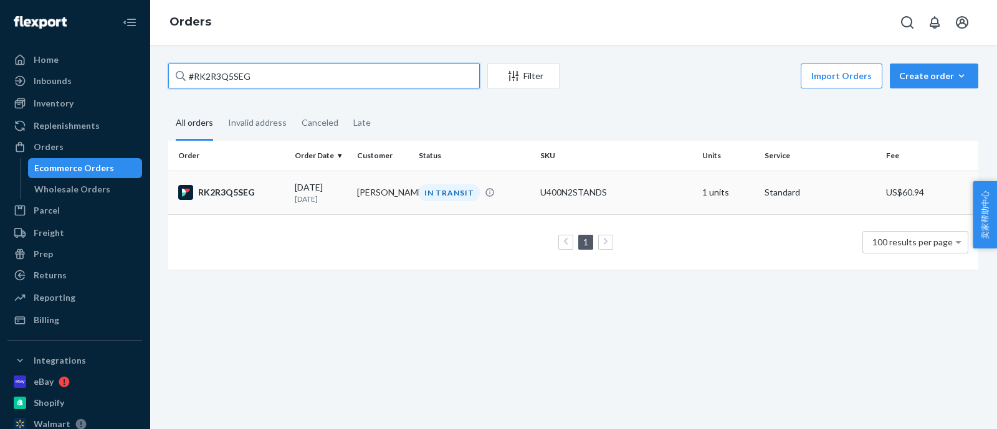
type input "#RK2R3Q5SEG"
click at [384, 199] on td "[PERSON_NAME]" at bounding box center [383, 193] width 62 height 44
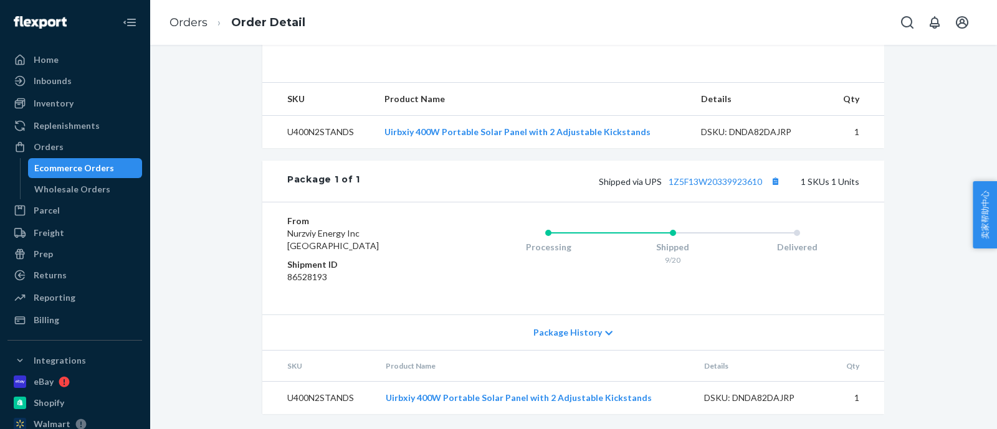
scroll to position [396, 0]
click at [772, 177] on button "Copy tracking number" at bounding box center [775, 181] width 16 height 16
